Goal: Task Accomplishment & Management: Manage account settings

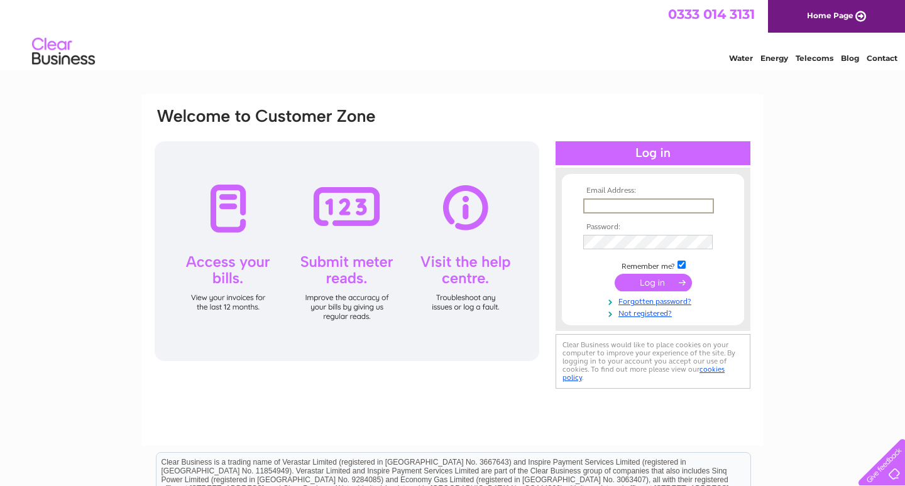
type input "[EMAIL_ADDRESS][DOMAIN_NAME]"
click at [640, 283] on input "submit" at bounding box center [652, 283] width 77 height 18
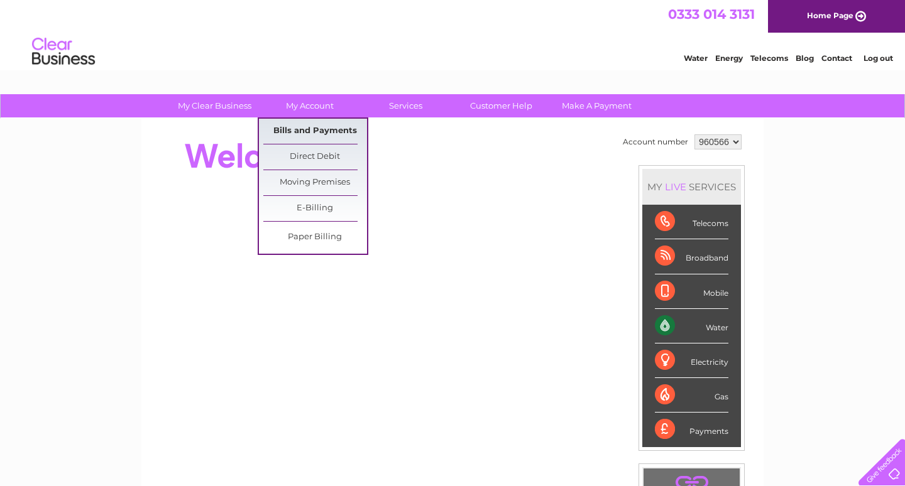
click at [315, 129] on link "Bills and Payments" at bounding box center [315, 131] width 104 height 25
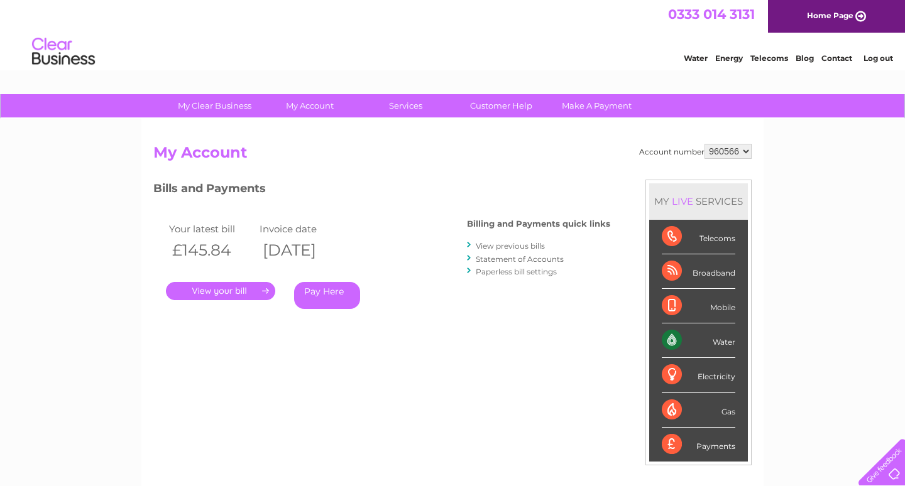
click at [250, 285] on link "." at bounding box center [220, 291] width 109 height 18
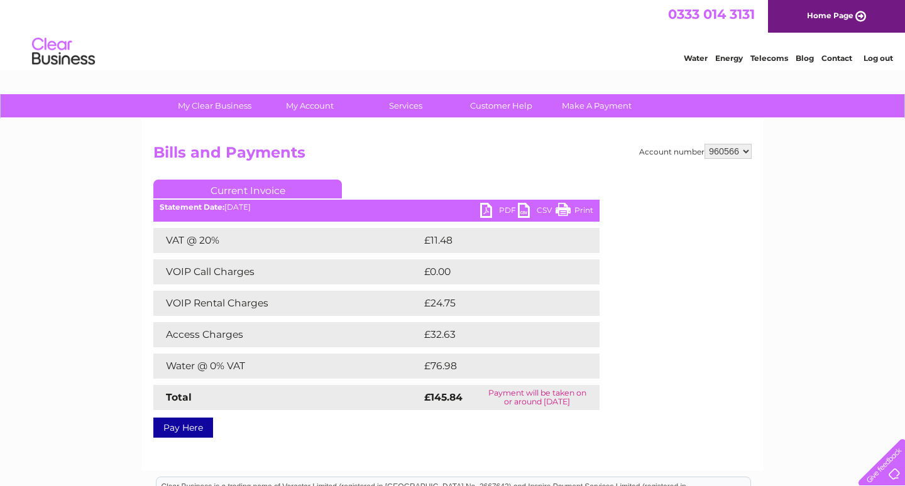
click at [567, 209] on link "Print" at bounding box center [574, 212] width 38 height 18
